Goal: Task Accomplishment & Management: Manage account settings

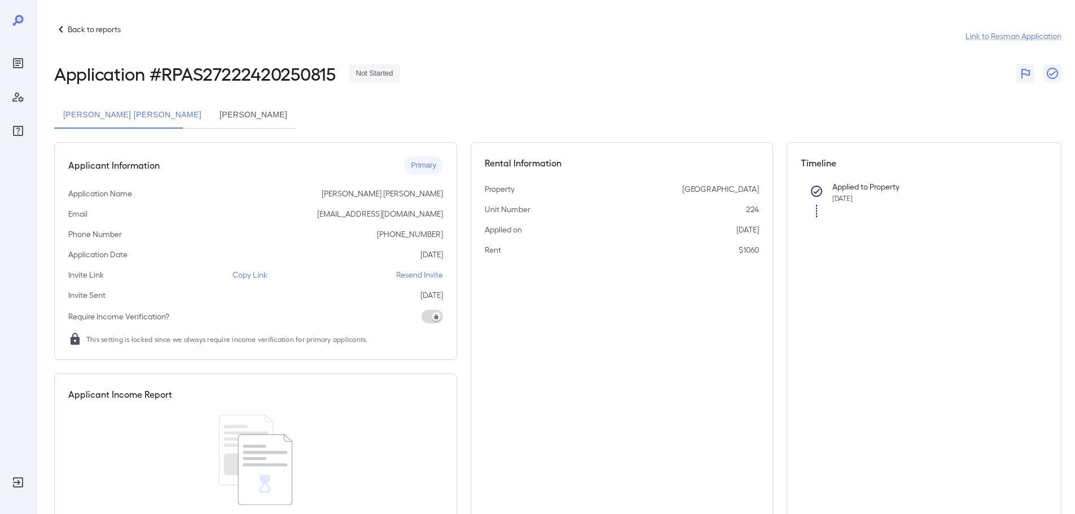
click at [279, 121] on button "[PERSON_NAME]" at bounding box center [254, 115] width 86 height 27
click at [121, 122] on button "[PERSON_NAME] [PERSON_NAME]" at bounding box center [132, 115] width 156 height 27
click at [210, 134] on div "Back to reports Link to Resman Application Application # RPAS27222420250815 Not…" at bounding box center [558, 286] width 1008 height 526
click at [216, 125] on button "[PERSON_NAME]" at bounding box center [254, 115] width 86 height 27
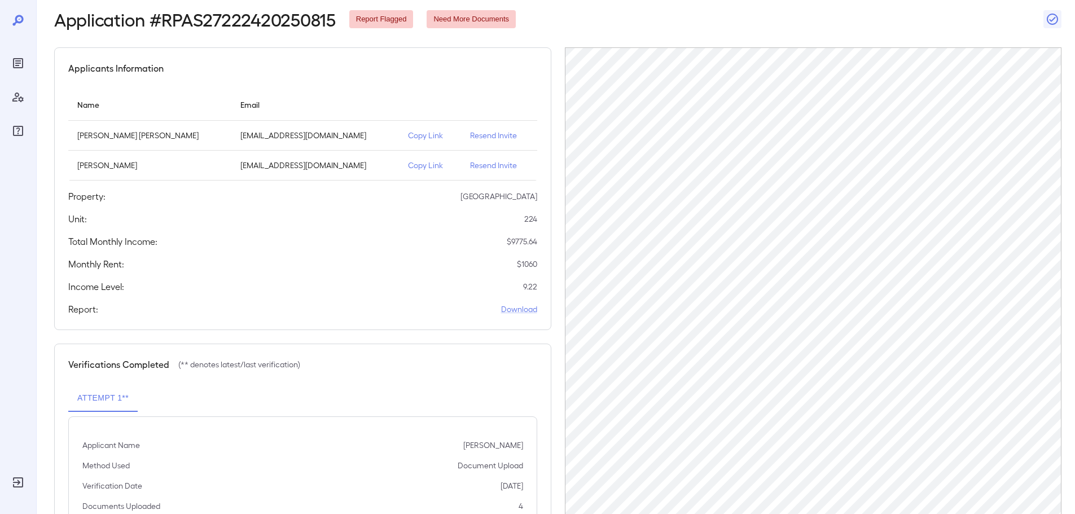
scroll to position [56, 0]
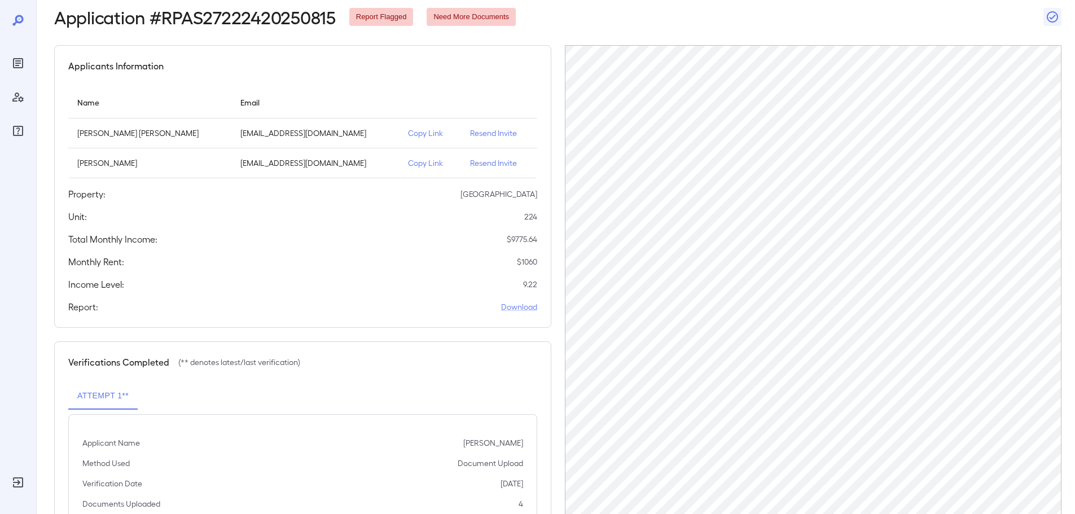
click at [547, 155] on div "Applicants Information Name Email [PERSON_NAME] [PERSON_NAME] [EMAIL_ADDRESS][D…" at bounding box center [302, 186] width 497 height 283
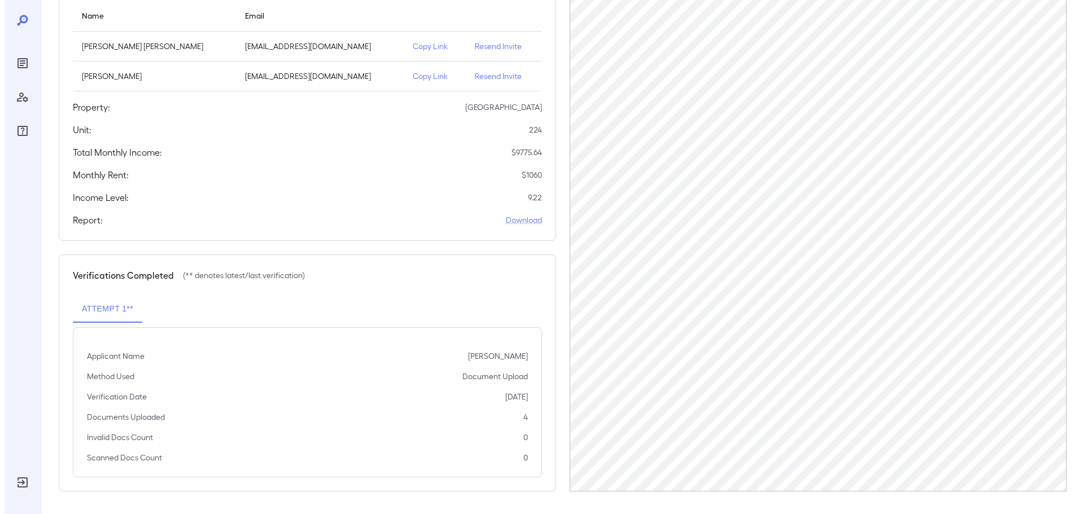
scroll to position [0, 0]
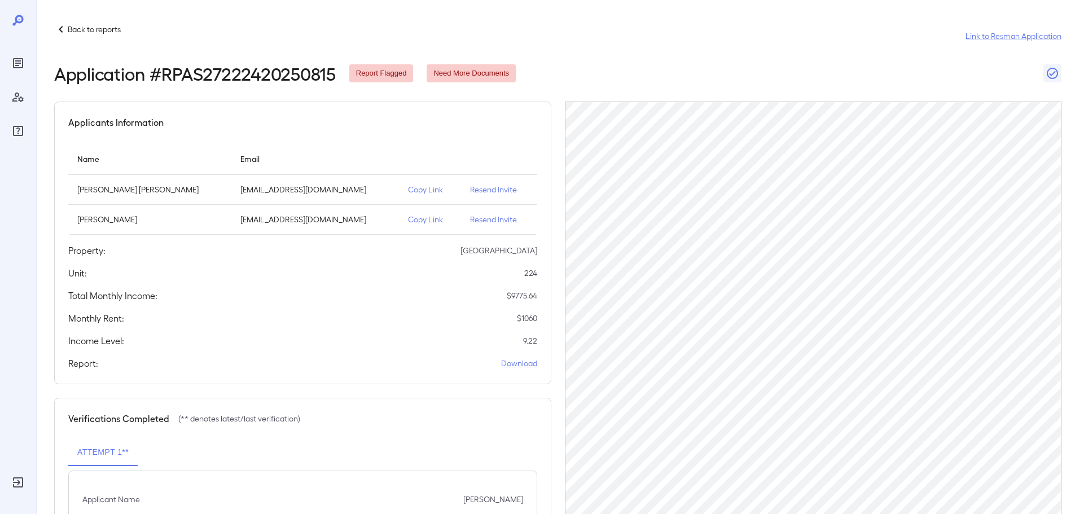
click at [109, 27] on p "Back to reports" at bounding box center [94, 29] width 53 height 11
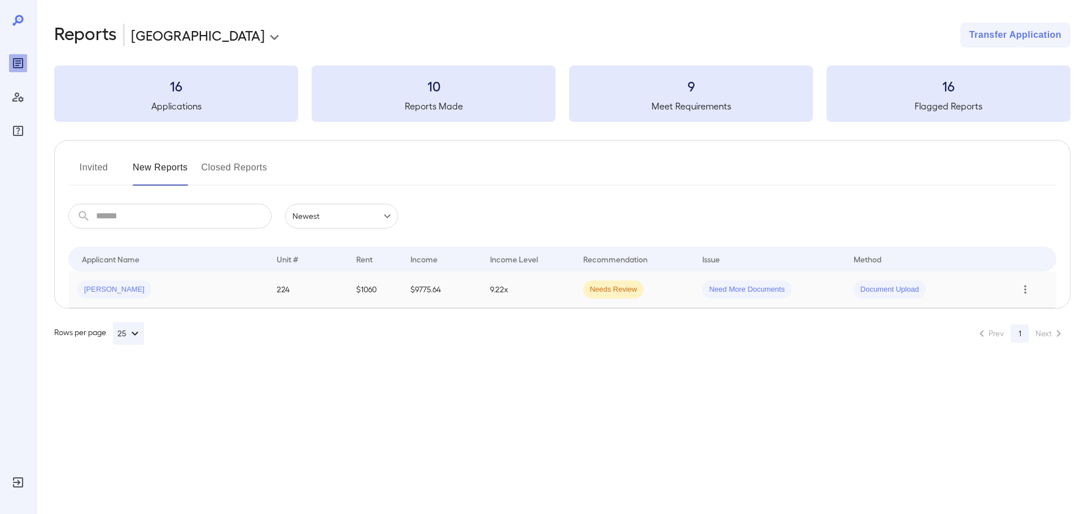
click at [1025, 291] on icon "Row Actions" at bounding box center [1025, 290] width 12 height 14
click at [1018, 351] on li "Remove Flag" at bounding box center [1029, 348] width 89 height 18
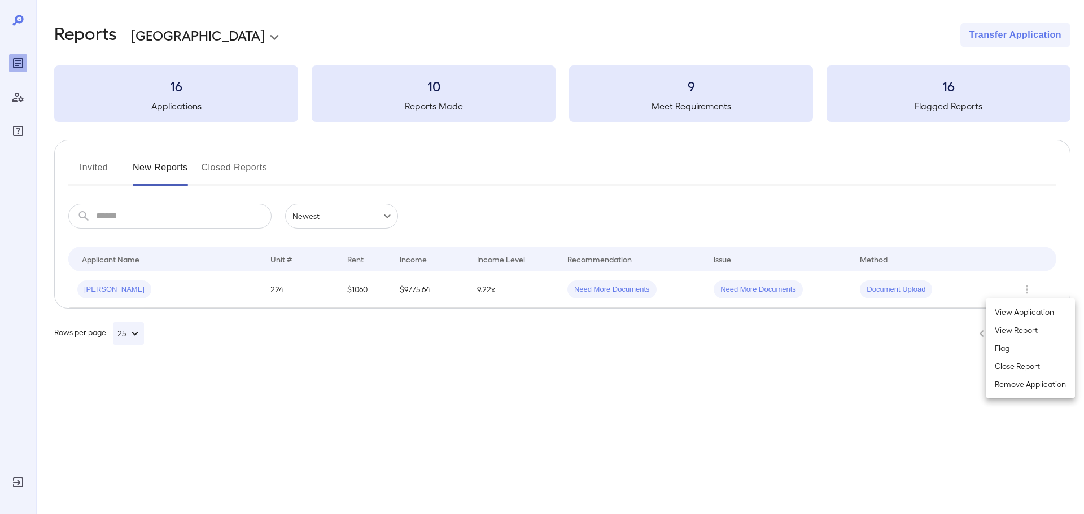
click at [1022, 326] on li "View Report" at bounding box center [1029, 330] width 89 height 18
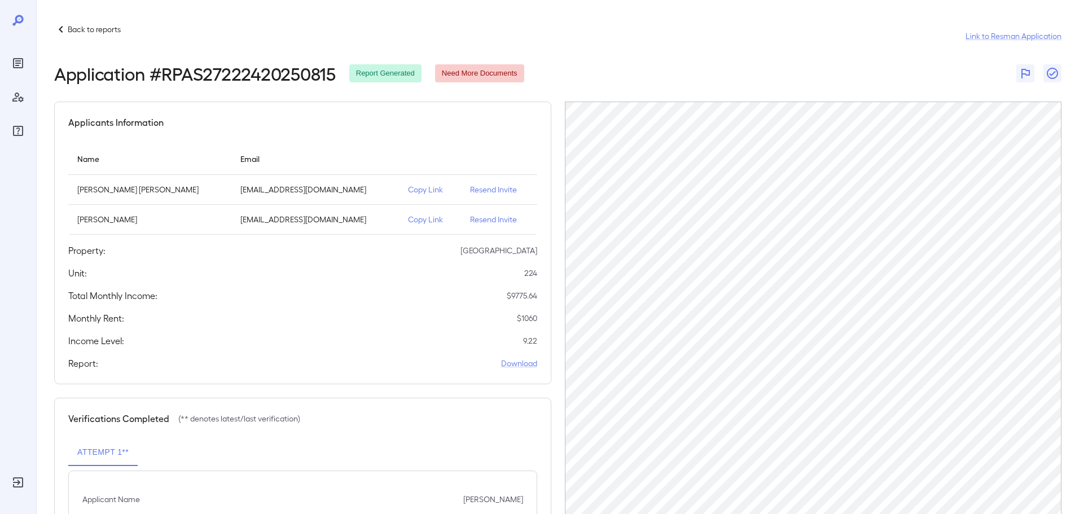
click at [80, 28] on p "Back to reports" at bounding box center [94, 29] width 53 height 11
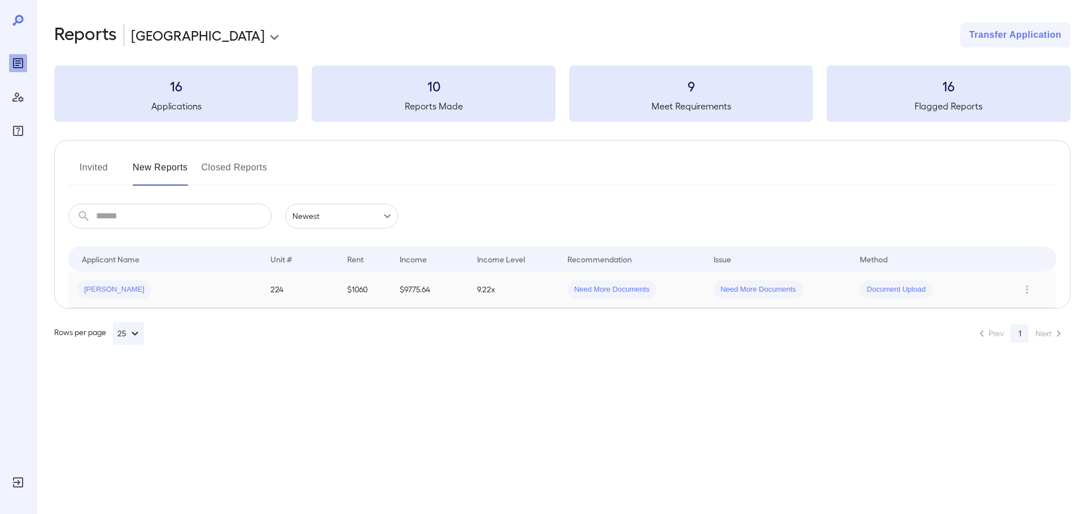
click at [192, 287] on div "[PERSON_NAME]" at bounding box center [164, 290] width 175 height 18
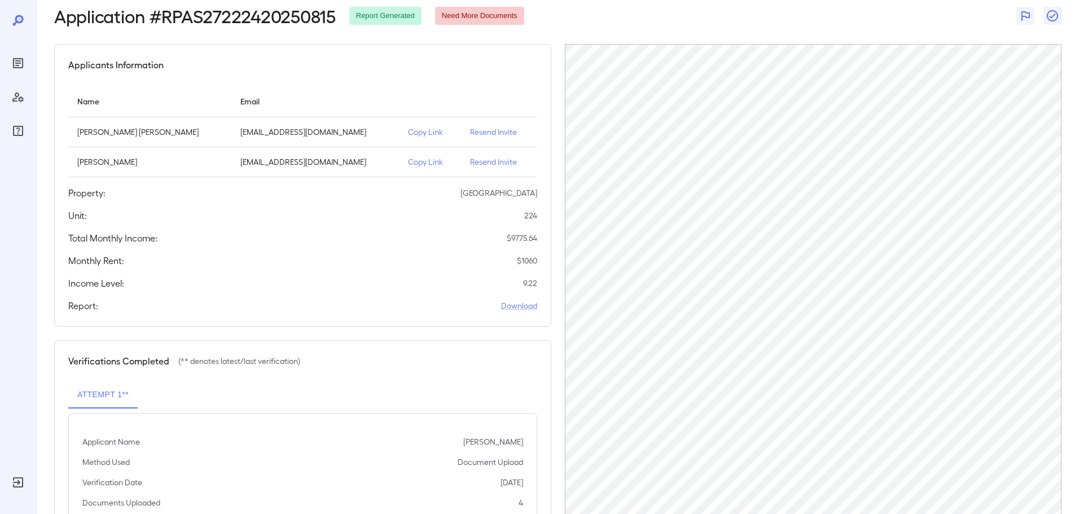
scroll to position [143, 0]
